Goal: Task Accomplishment & Management: Manage account settings

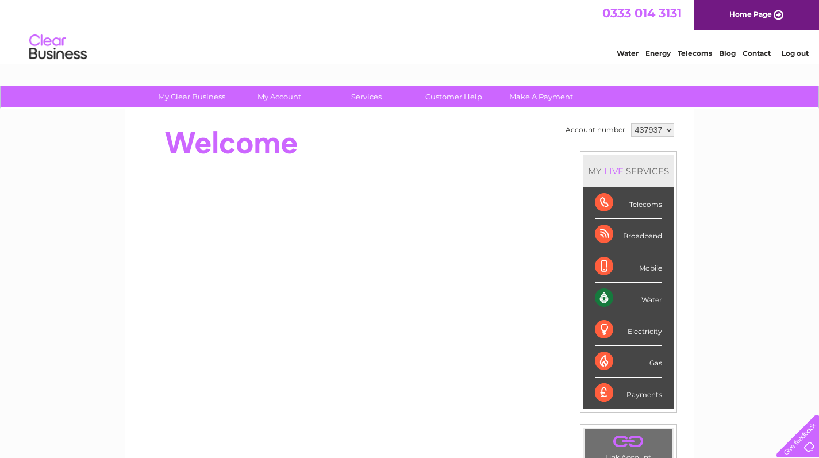
click at [600, 302] on div "Water" at bounding box center [628, 299] width 67 height 32
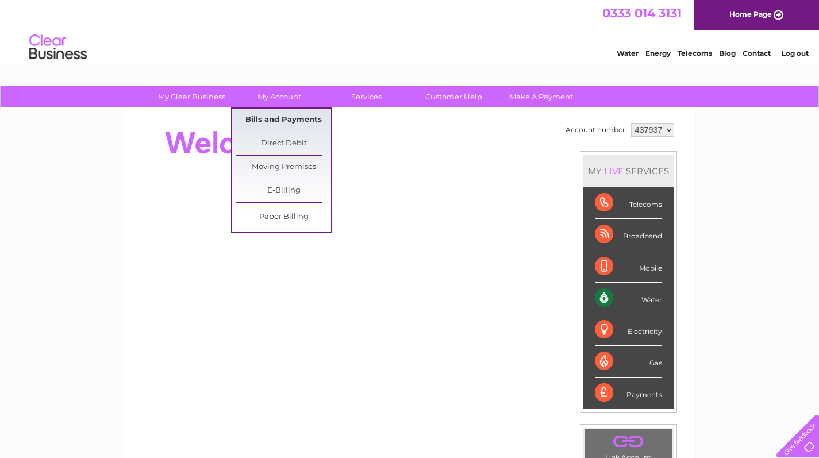
click at [287, 118] on link "Bills and Payments" at bounding box center [283, 120] width 95 height 23
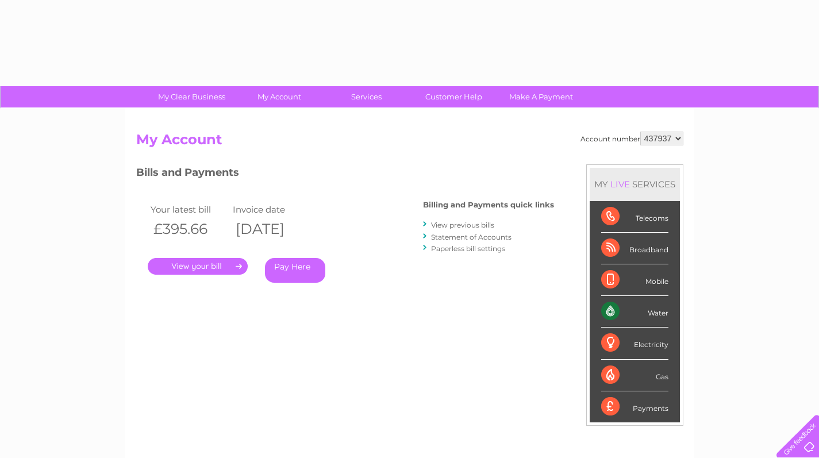
click at [196, 267] on link "." at bounding box center [198, 266] width 100 height 17
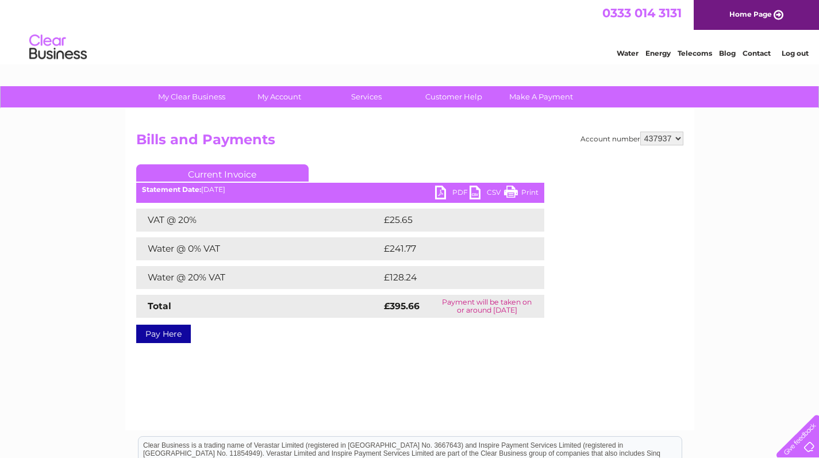
click at [456, 194] on link "PDF" at bounding box center [452, 194] width 34 height 17
